Goal: Check status: Check status

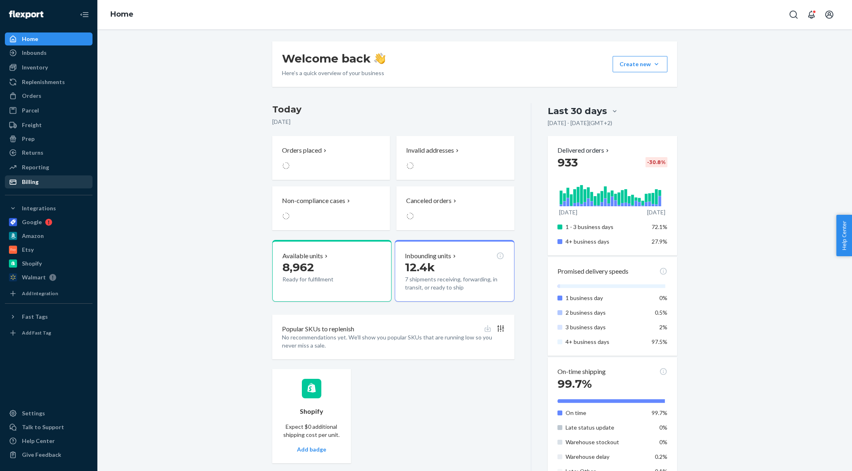
click at [35, 181] on div "Billing" at bounding box center [30, 182] width 17 height 8
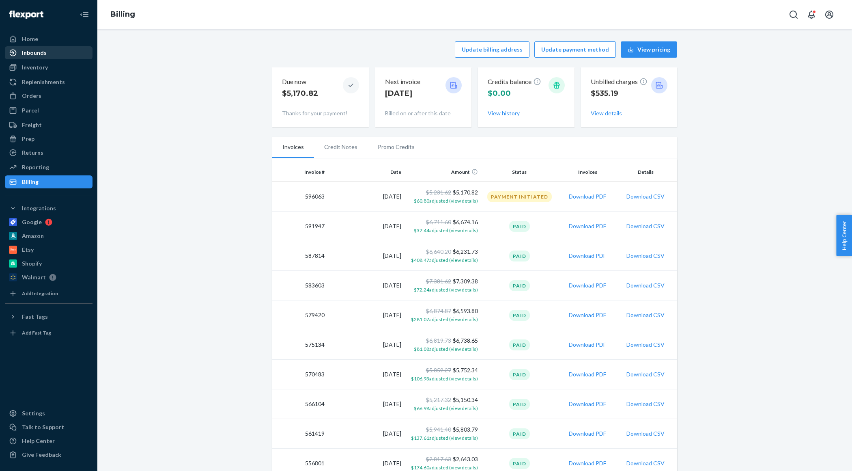
click at [33, 54] on div "Inbounds" at bounding box center [34, 53] width 25 height 8
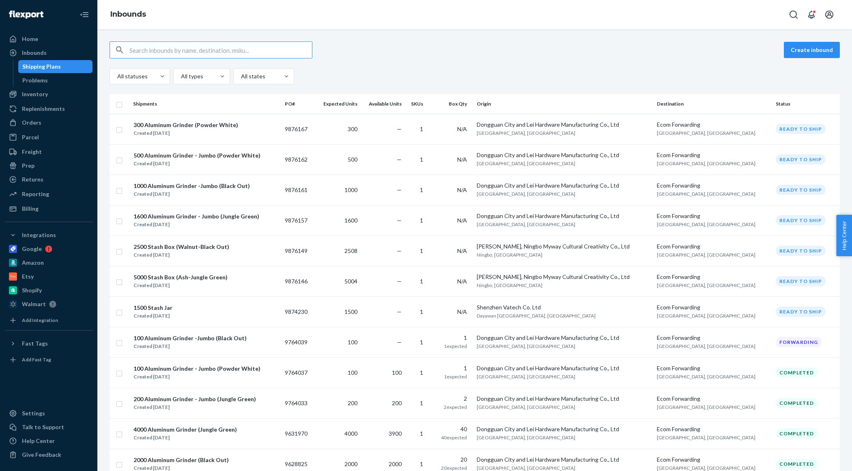
click at [146, 50] on input "text" at bounding box center [220, 50] width 183 height 16
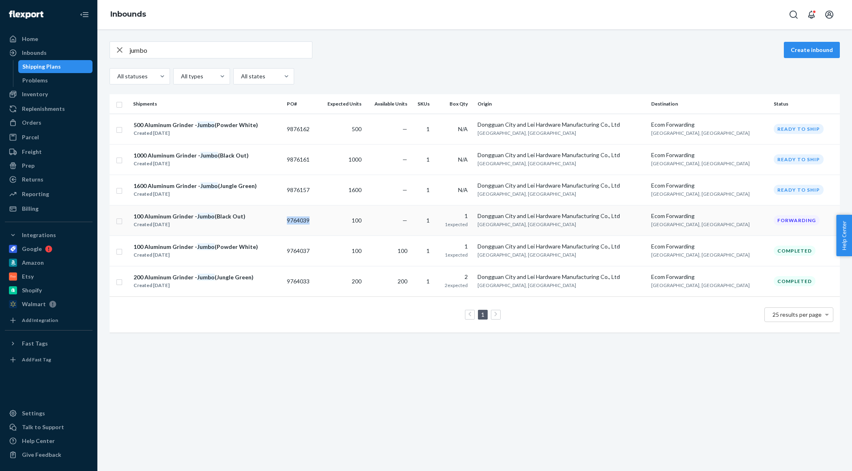
copy td "9764039"
drag, startPoint x: 323, startPoint y: 219, endPoint x: 289, endPoint y: 259, distance: 52.1
click at [289, 259] on tbody "500 Aluminum Grinder - Jumbo (Powder White) Created [DATE] 9876162 500 — 1 N/A …" at bounding box center [475, 205] width 731 height 183
click at [170, 51] on input "jumbo" at bounding box center [220, 50] width 183 height 16
drag, startPoint x: 170, startPoint y: 51, endPoint x: 123, endPoint y: 51, distance: 47.1
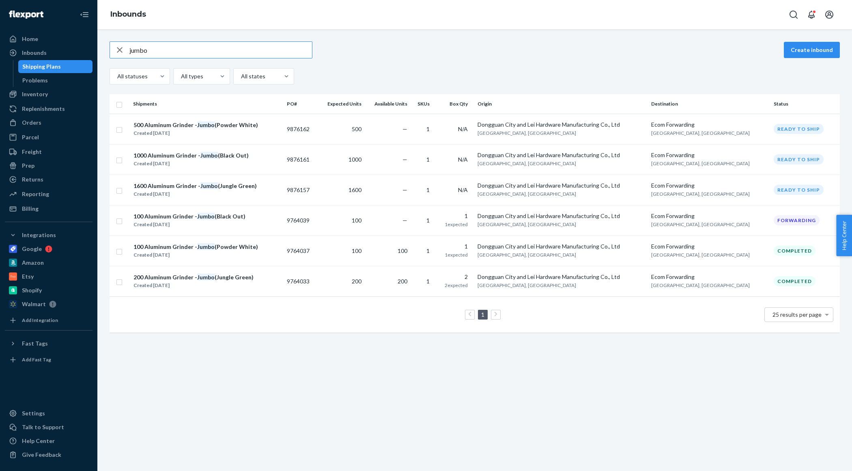
click at [123, 51] on div "jumbo" at bounding box center [211, 50] width 202 height 16
type input "grinder"
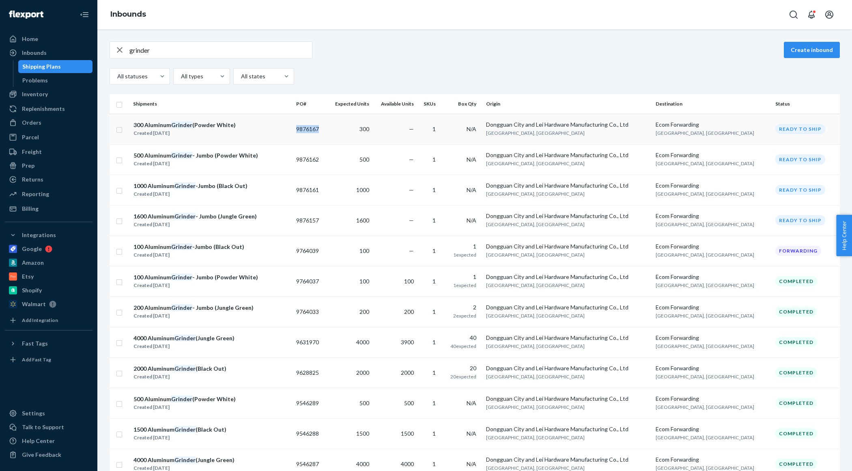
copy td "9876167"
drag, startPoint x: 337, startPoint y: 128, endPoint x: 303, endPoint y: 187, distance: 67.8
click at [386, 53] on div "grinder Create inbound" at bounding box center [475, 49] width 731 height 17
copy td "9876162"
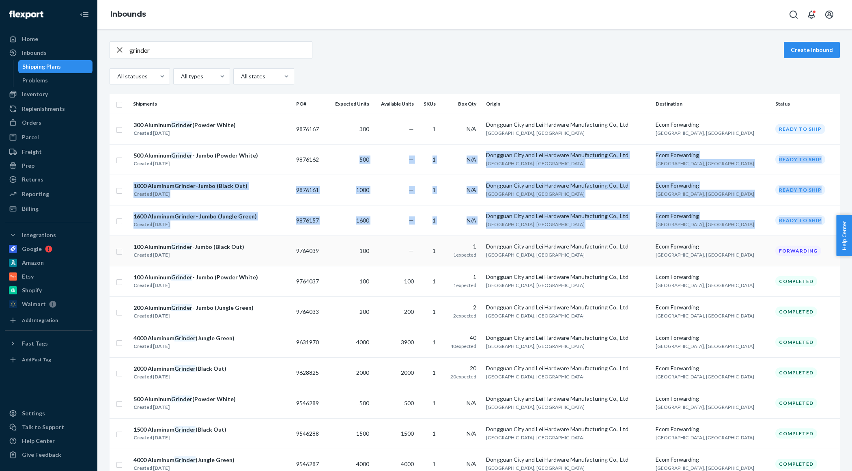
drag, startPoint x: 336, startPoint y: 161, endPoint x: 285, endPoint y: 239, distance: 93.4
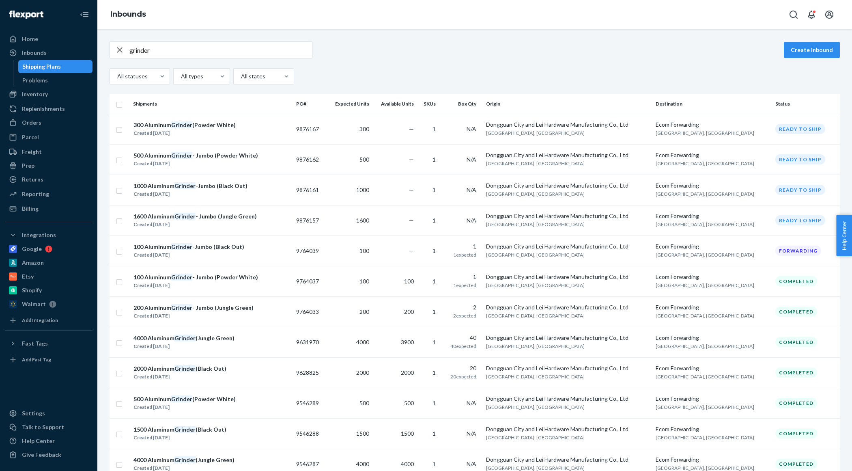
click at [394, 45] on div "grinder Create inbound" at bounding box center [475, 49] width 731 height 17
copy td "9876161"
drag, startPoint x: 335, startPoint y: 191, endPoint x: 301, endPoint y: 218, distance: 43.4
copy td "9876157"
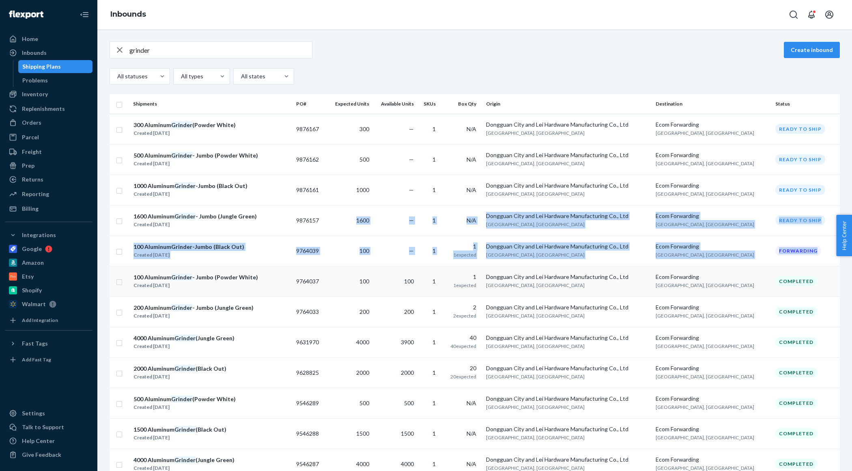
drag, startPoint x: 334, startPoint y: 219, endPoint x: 290, endPoint y: 265, distance: 63.4
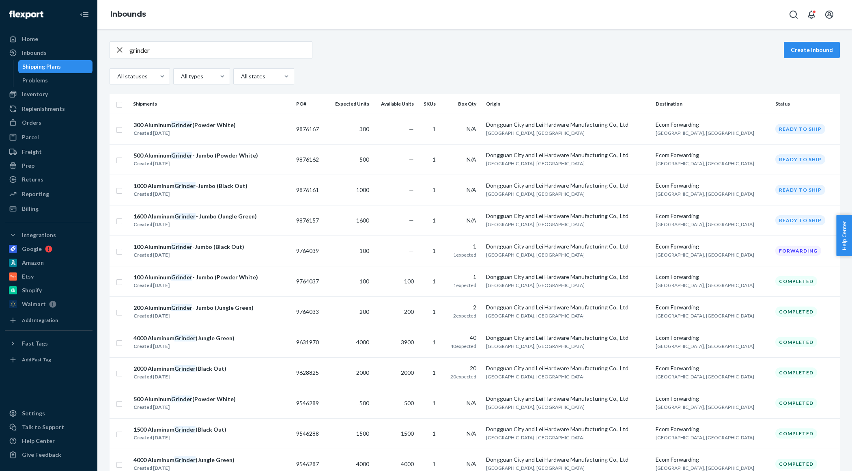
click at [410, 81] on div "All statuses All types All states" at bounding box center [475, 76] width 731 height 16
copy td "9764039"
drag, startPoint x: 335, startPoint y: 249, endPoint x: 283, endPoint y: 313, distance: 82.2
